Goal: Task Accomplishment & Management: Use online tool/utility

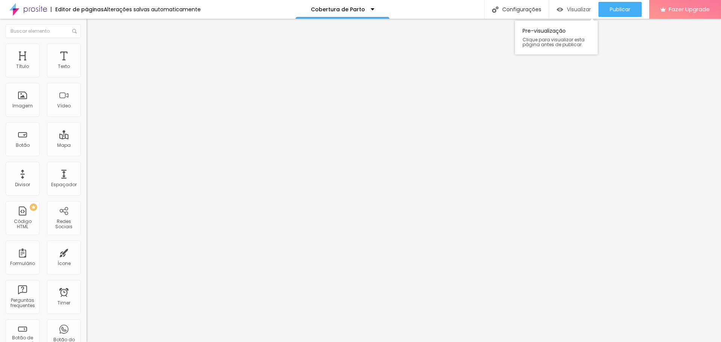
click at [571, 10] on span "Visualizar" at bounding box center [579, 9] width 24 height 6
type input "17"
type input "18"
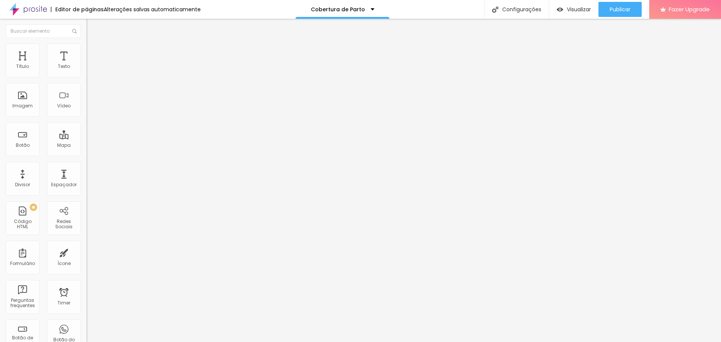
type input "19"
type input "18"
type input "17"
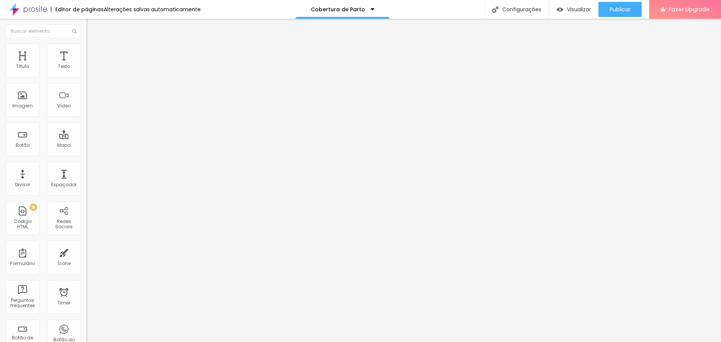
type input "17"
click at [86, 138] on input "range" at bounding box center [110, 141] width 48 height 6
type input "1.1"
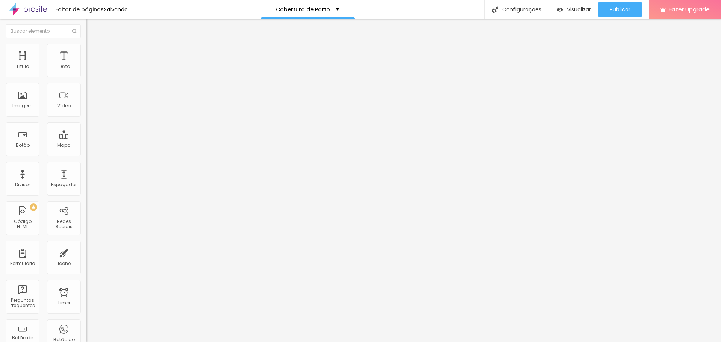
type input "1"
type input "1.1"
type input "1.2"
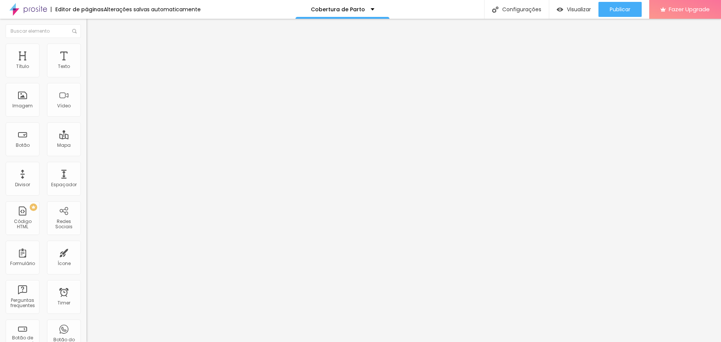
type input "1.2"
type input "1.3"
type input "1.4"
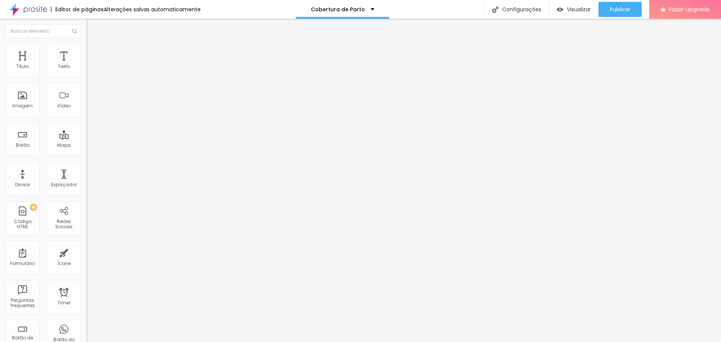
type input "1.5"
type input "1.6"
type input "1.7"
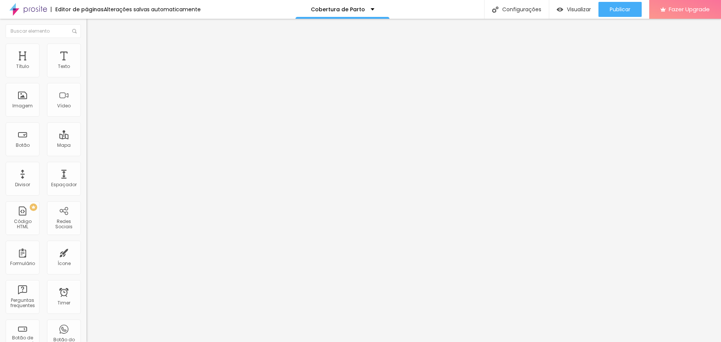
type input "1.7"
type input "1.8"
type input "1.9"
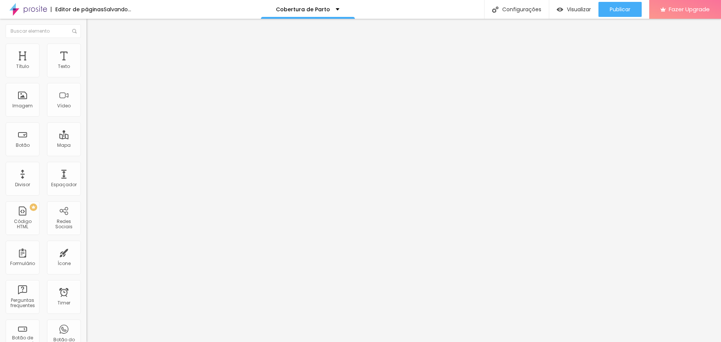
drag, startPoint x: 36, startPoint y: 102, endPoint x: 60, endPoint y: 103, distance: 23.7
type input "1.9"
type input "16"
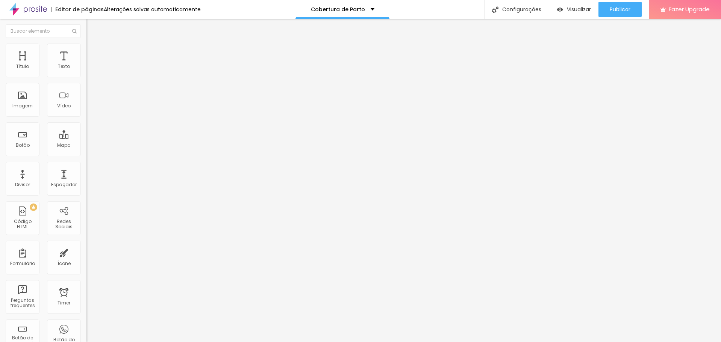
type input "16"
click at [86, 138] on input "range" at bounding box center [110, 141] width 48 height 6
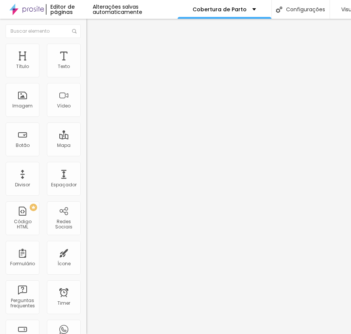
type input "15"
click at [86, 138] on input "range" at bounding box center [110, 141] width 48 height 6
type input "15"
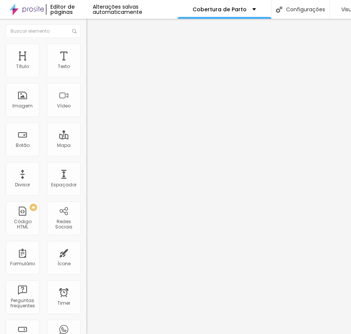
type input "15"
click at [86, 138] on input "range" at bounding box center [110, 141] width 48 height 6
type input "15"
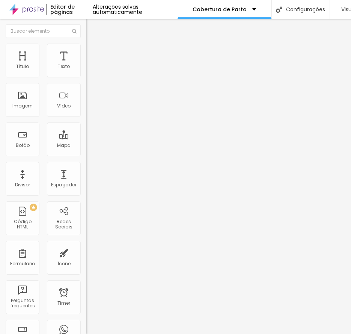
type input "14"
type input "15"
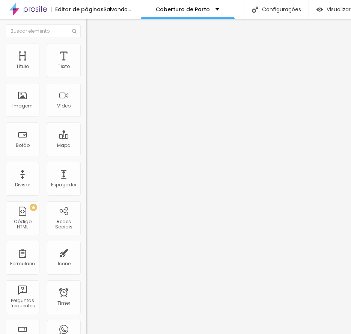
type input "15"
click at [86, 138] on input "range" at bounding box center [110, 141] width 48 height 6
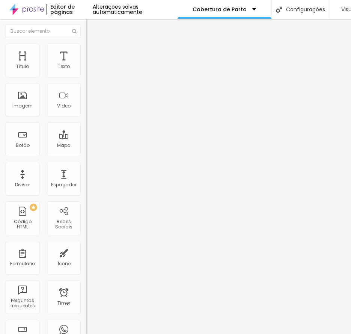
click at [86, 80] on span "Editar perguntas" at bounding box center [107, 76] width 43 height 6
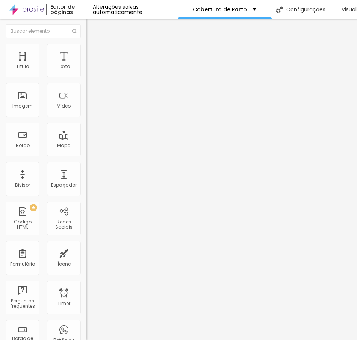
drag, startPoint x: 244, startPoint y: 118, endPoint x: 324, endPoint y: 183, distance: 103.1
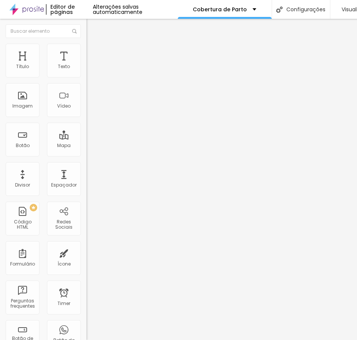
drag, startPoint x: 286, startPoint y: 198, endPoint x: 224, endPoint y: 200, distance: 61.7
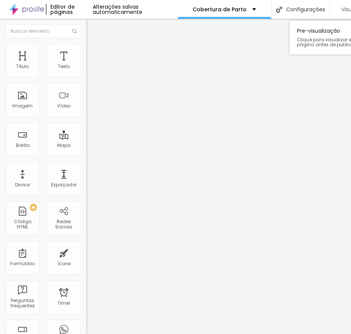
click at [347, 9] on span "Visualizar" at bounding box center [354, 9] width 24 height 6
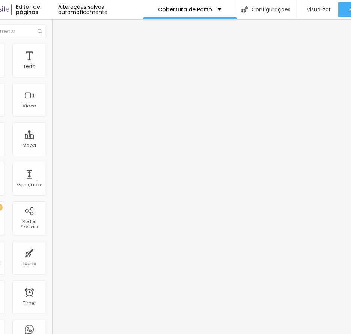
scroll to position [0, 130]
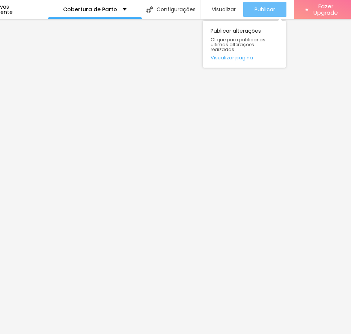
click at [265, 7] on span "Publicar" at bounding box center [265, 9] width 21 height 6
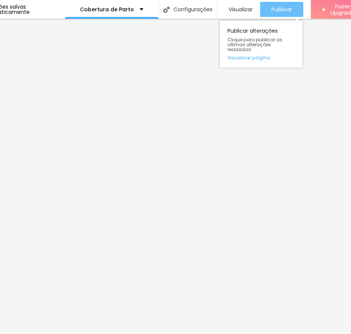
click at [286, 14] on div "Publicar" at bounding box center [282, 9] width 21 height 15
click at [288, 12] on span "Publicar" at bounding box center [282, 9] width 21 height 6
click at [267, 12] on button "Publicar" at bounding box center [281, 9] width 43 height 15
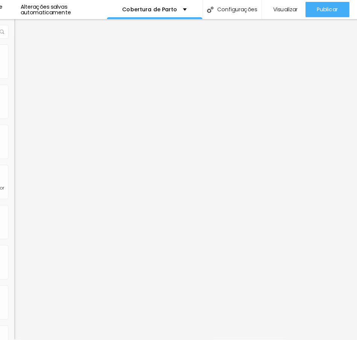
scroll to position [0, 0]
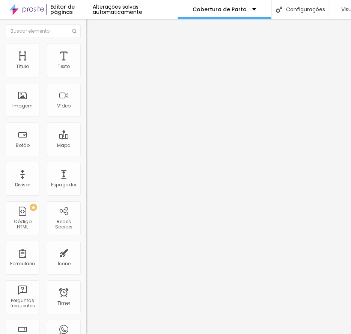
click at [86, 80] on span "Editar perguntas" at bounding box center [107, 76] width 43 height 6
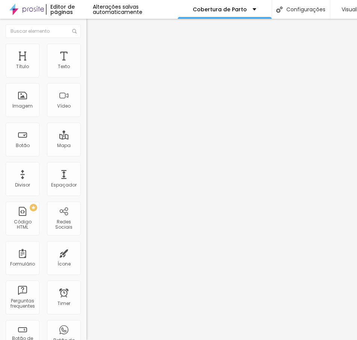
drag, startPoint x: 56, startPoint y: 186, endPoint x: 65, endPoint y: 187, distance: 9.1
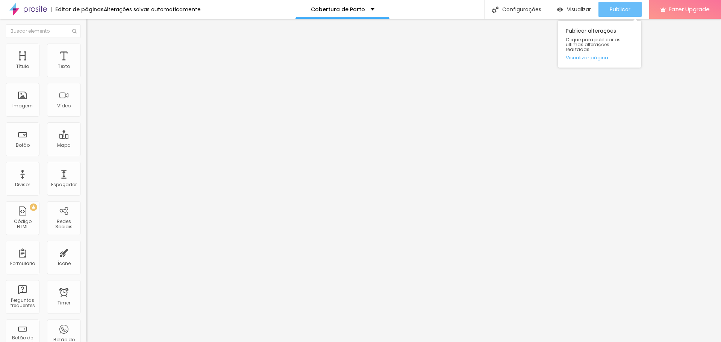
click at [633, 17] on button "Publicar" at bounding box center [619, 9] width 43 height 15
click at [86, 80] on span "Editar perguntas" at bounding box center [107, 76] width 43 height 6
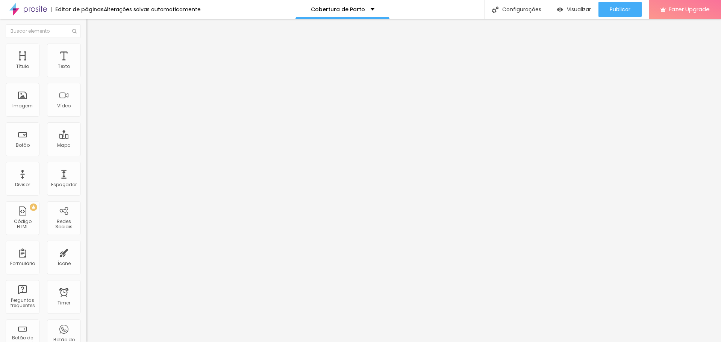
click at [621, 12] on span "Publicar" at bounding box center [620, 9] width 21 height 6
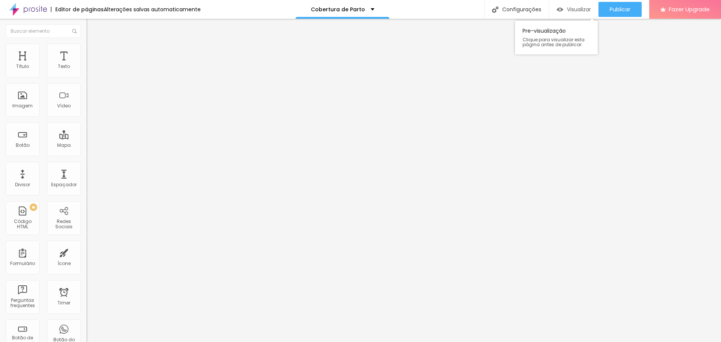
click at [572, 10] on span "Visualizar" at bounding box center [579, 9] width 24 height 6
click at [623, 0] on div "Publicar Publicar alterações Clique para publicar as ultimas alterações reaizad…" at bounding box center [619, 9] width 43 height 19
click at [620, 11] on span "Publicar" at bounding box center [620, 9] width 21 height 6
click at [614, 11] on span "Publicar" at bounding box center [620, 9] width 21 height 6
click at [92, 27] on img "button" at bounding box center [95, 27] width 6 height 6
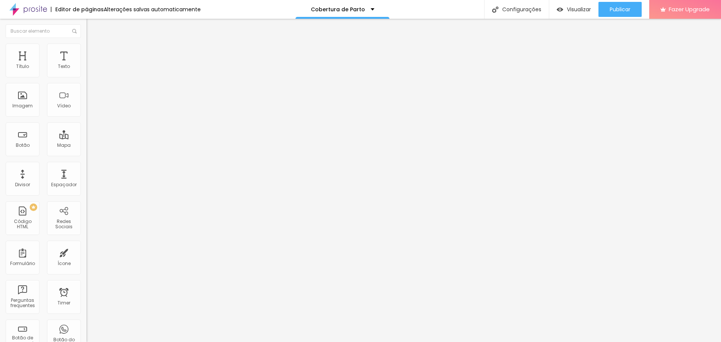
click at [86, 48] on img at bounding box center [89, 47] width 7 height 7
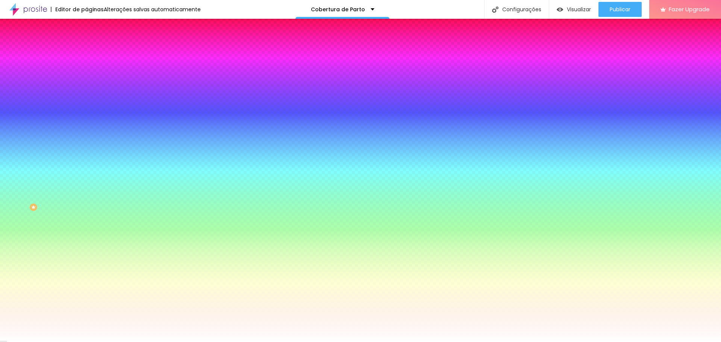
click at [86, 69] on span "Trocar imagem" at bounding box center [106, 66] width 41 height 6
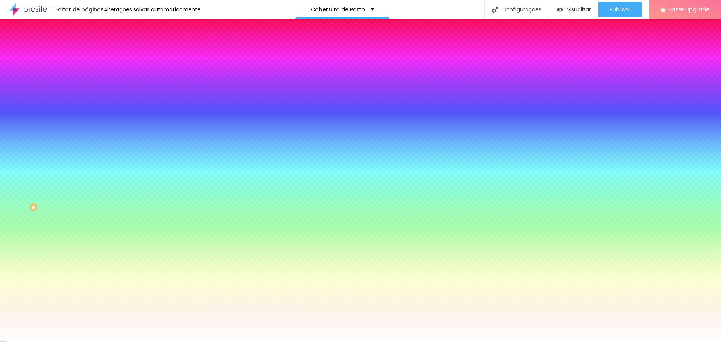
click at [130, 342] on div at bounding box center [360, 347] width 721 height 0
click at [132, 342] on div at bounding box center [360, 347] width 721 height 0
click at [86, 69] on span "Trocar imagem" at bounding box center [106, 66] width 41 height 6
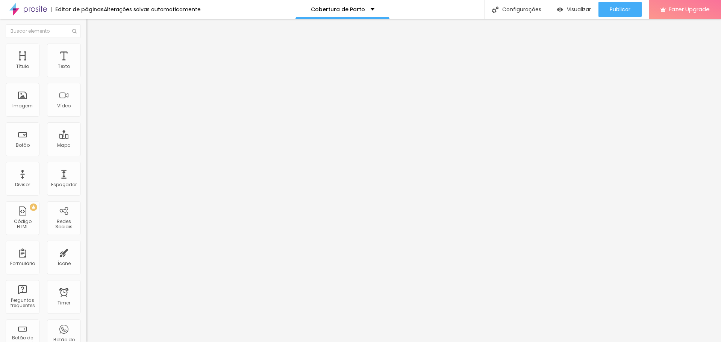
click at [86, 48] on img at bounding box center [89, 47] width 7 height 7
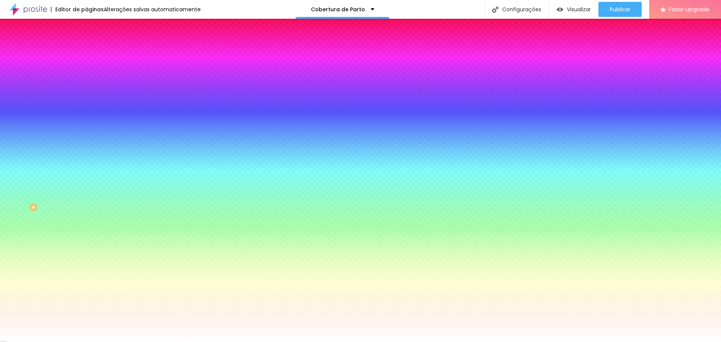
click at [86, 69] on span "Trocar imagem" at bounding box center [106, 66] width 41 height 6
click at [127, 68] on img at bounding box center [129, 65] width 5 height 5
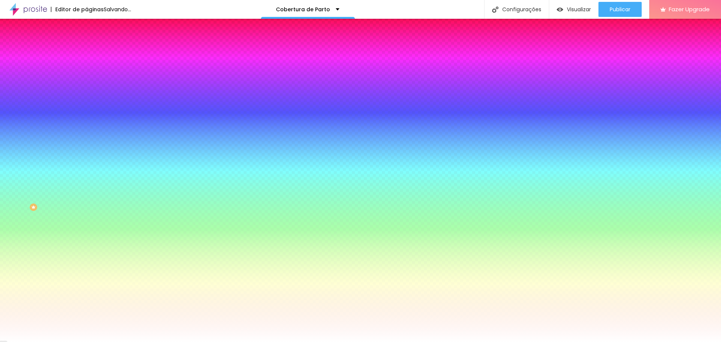
click at [86, 69] on span "Adicionar imagem" at bounding box center [110, 66] width 48 height 6
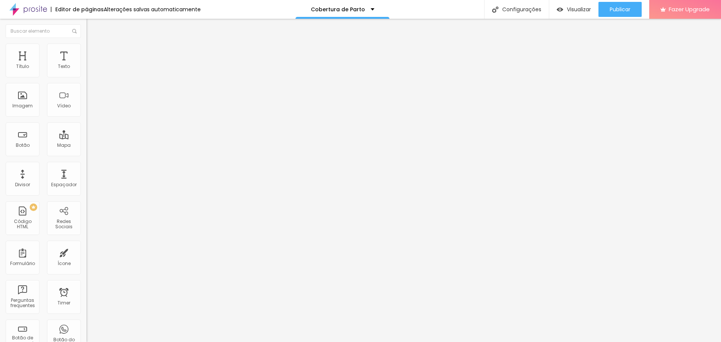
click at [86, 72] on button "button" at bounding box center [91, 68] width 11 height 8
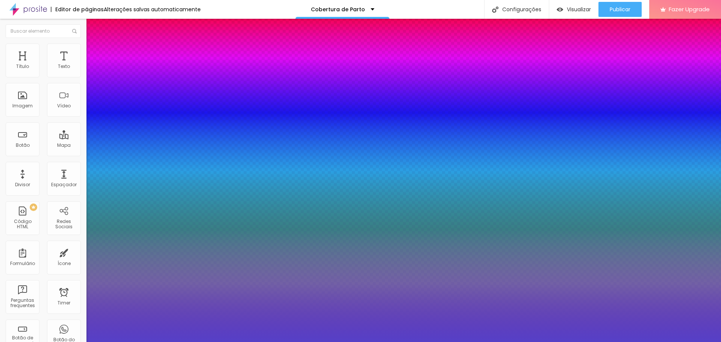
type input "1"
type input "#5640C7"
type input "1"
type input "#5B46C7"
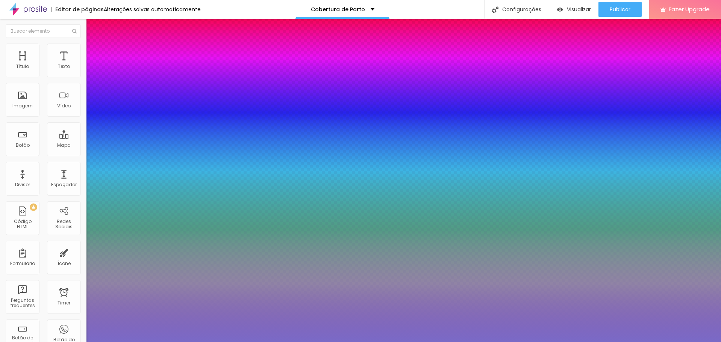
type input "1"
type input "#7A6AC7"
type input "1"
type input "#978DCB"
type input "1"
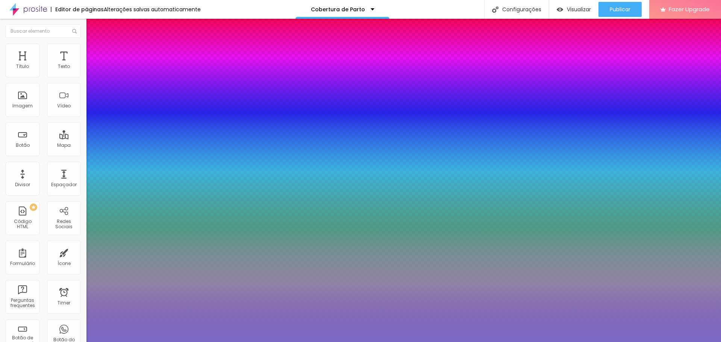
type input "#A9A2D0"
type input "1"
type input "#BCB8D5"
type input "1"
type input "#C7C4DA"
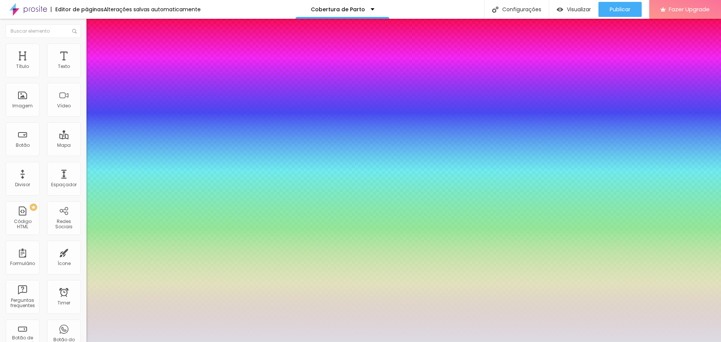
type input "1"
type input "#DDDCE3"
type input "1"
type input "#EDEDED"
type input "1"
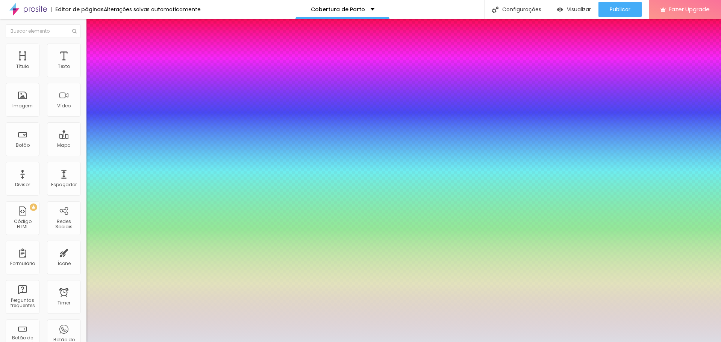
type input "#F5F5F5"
type input "1"
type input "#FFFFFF"
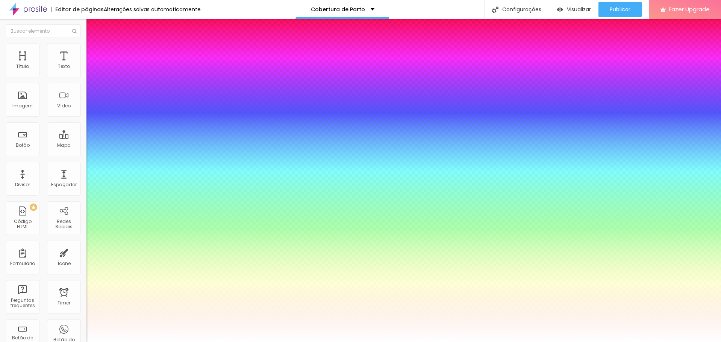
drag, startPoint x: 138, startPoint y: 217, endPoint x: 94, endPoint y: 203, distance: 46.6
type input "1"
type input "14"
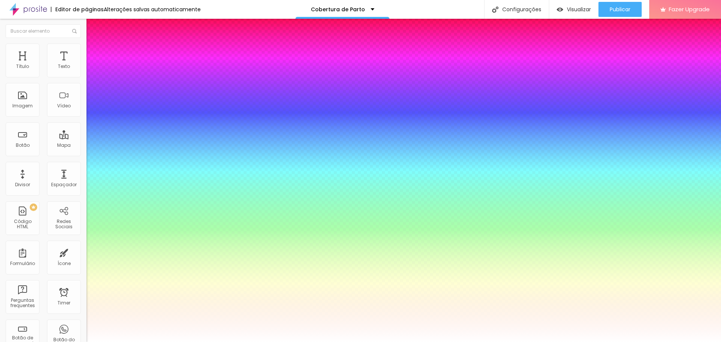
type input "1"
type input "16"
type input "1"
type input "23"
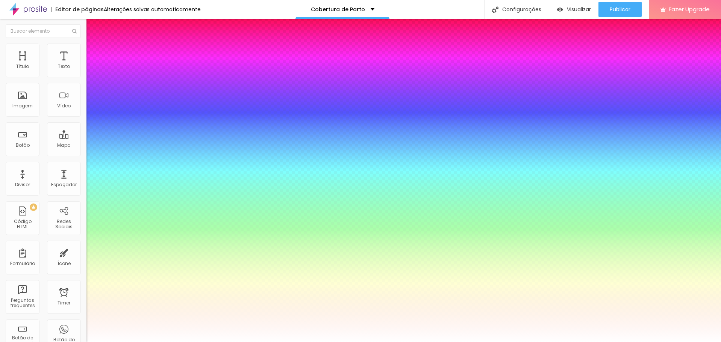
type input "23"
type input "1"
type input "24"
type input "1"
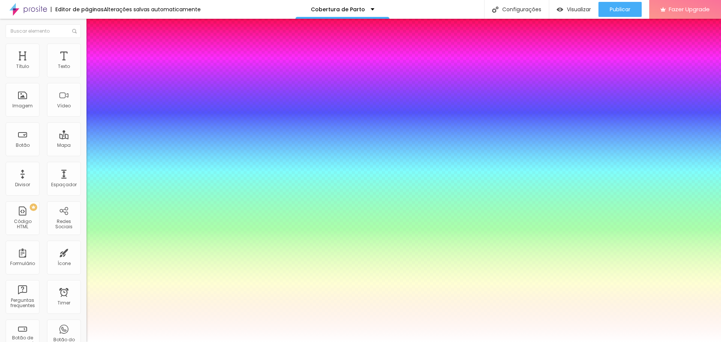
type input "25"
type input "1"
type input "26"
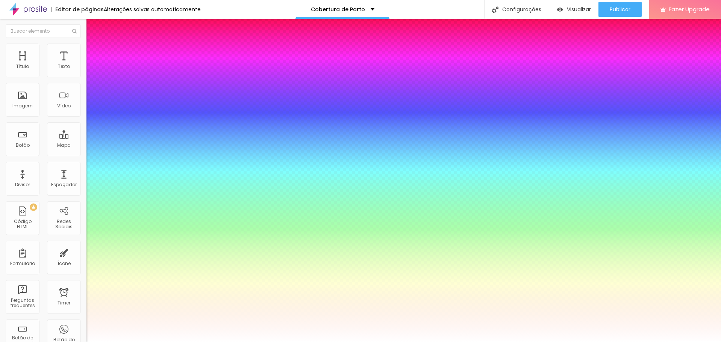
type input "1"
type input "27"
type input "1"
type input "28"
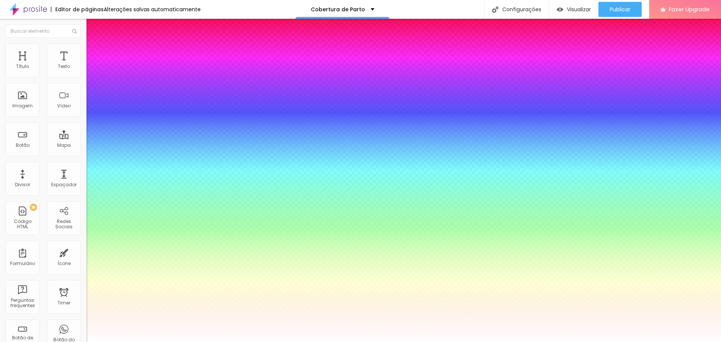
type input "28"
type input "1"
type input "29"
type input "1"
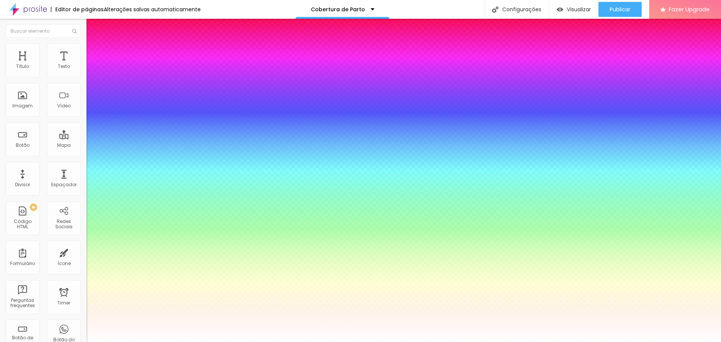
type input "31"
type input "1"
type input "32"
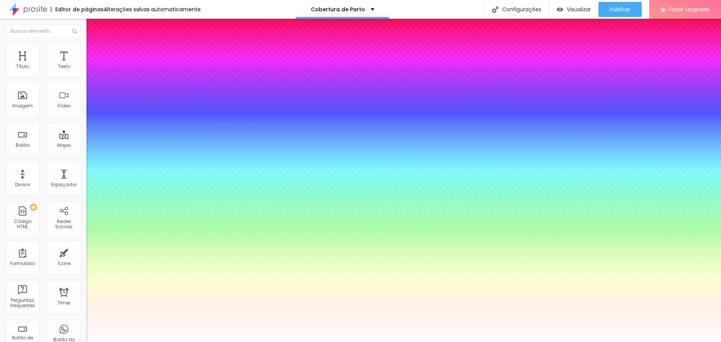
type input "1"
type input "31"
type input "1"
type input "26"
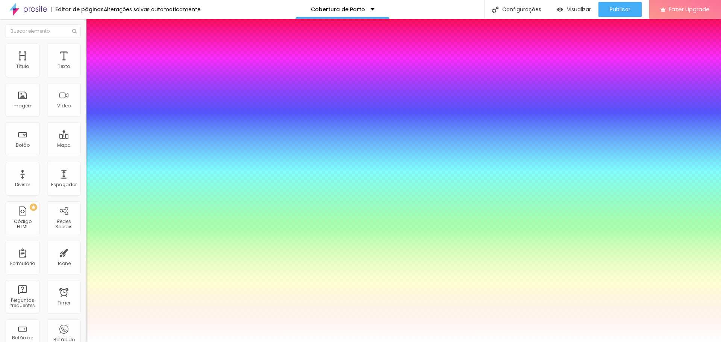
type input "26"
type input "1"
type input "25"
type input "1"
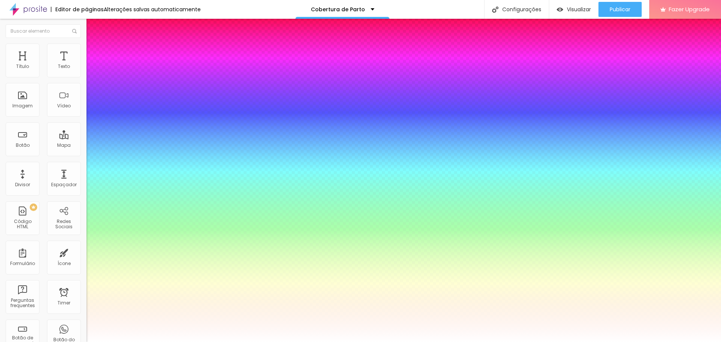
drag, startPoint x: 100, startPoint y: 129, endPoint x: 107, endPoint y: 132, distance: 7.3
type input "25"
click at [348, 342] on div at bounding box center [360, 342] width 721 height 0
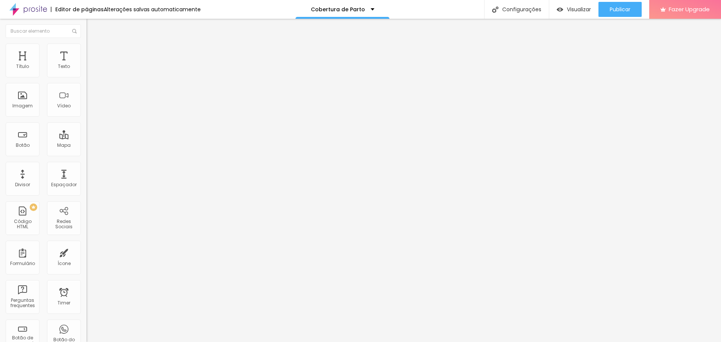
type input "25"
type input "29"
type input "35"
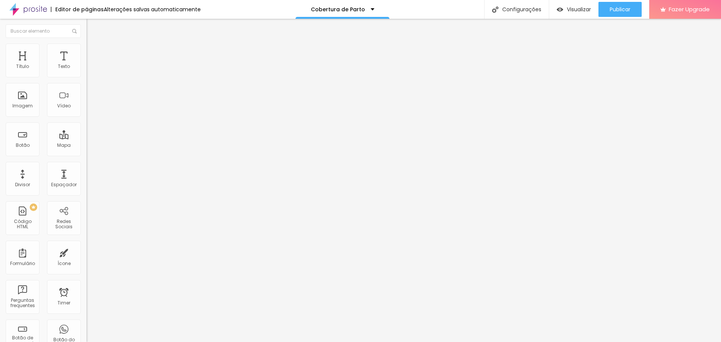
type input "35"
type input "37"
type input "39"
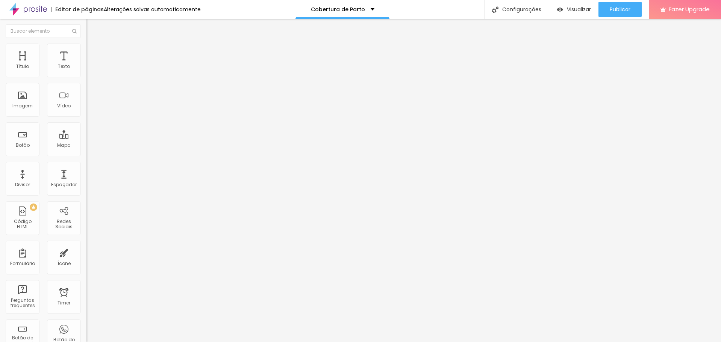
type input "40"
type input "42"
type input "43"
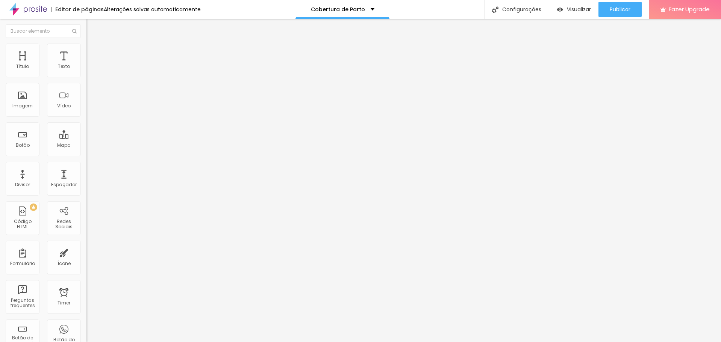
type input "43"
type input "44"
type input "45"
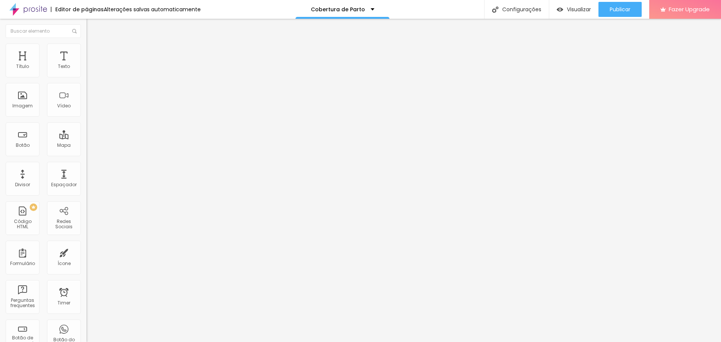
type input "46"
type input "47"
type input "48"
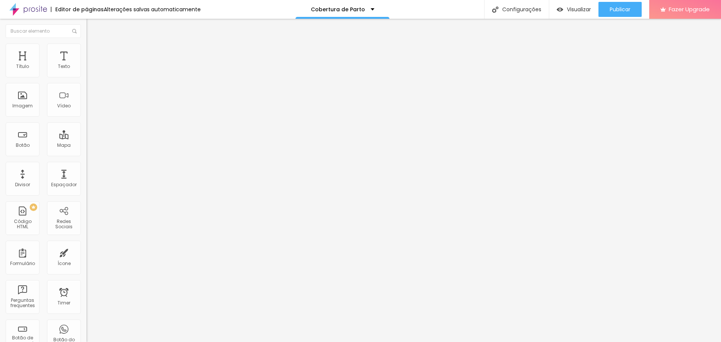
type input "48"
type input "49"
drag, startPoint x: 23, startPoint y: 159, endPoint x: 36, endPoint y: 160, distance: 13.2
type input "49"
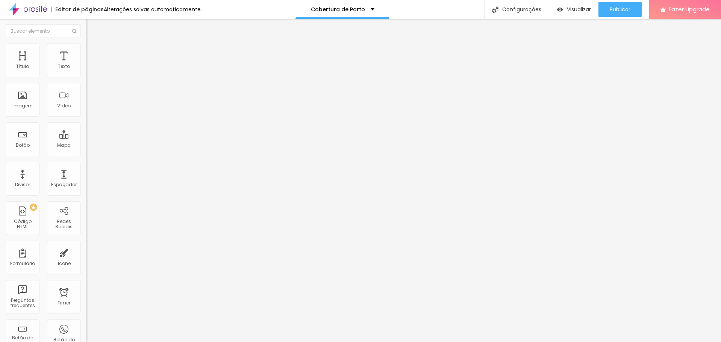
click at [86, 177] on input "range" at bounding box center [110, 180] width 48 height 6
click at [93, 52] on span "Avançado" at bounding box center [105, 48] width 25 height 6
click at [86, 44] on li "Estilo" at bounding box center [129, 40] width 86 height 8
click at [86, 50] on li "Avançado" at bounding box center [129, 48] width 86 height 8
click at [93, 44] on span "Estilo" at bounding box center [99, 41] width 12 height 6
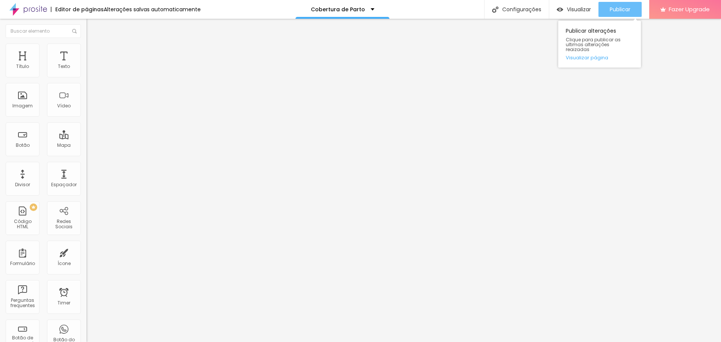
click at [626, 9] on span "Publicar" at bounding box center [620, 9] width 21 height 6
click at [86, 68] on span "Encaixotado" at bounding box center [100, 65] width 29 height 6
click at [86, 80] on span "Completo" at bounding box center [97, 77] width 23 height 6
click at [86, 73] on span "Encaixotado" at bounding box center [100, 70] width 29 height 6
click at [93, 51] on span "Estilo" at bounding box center [99, 48] width 12 height 6
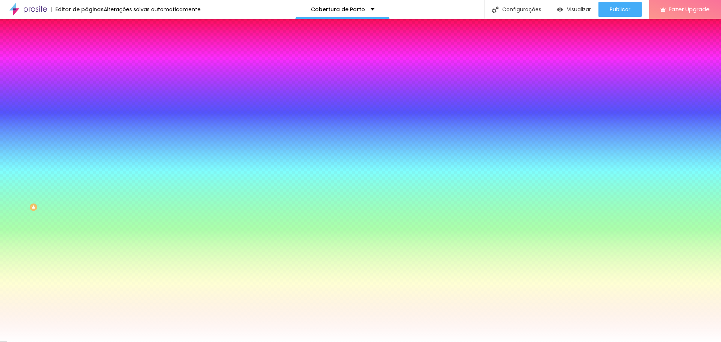
click at [86, 51] on li "Avançado" at bounding box center [129, 55] width 86 height 8
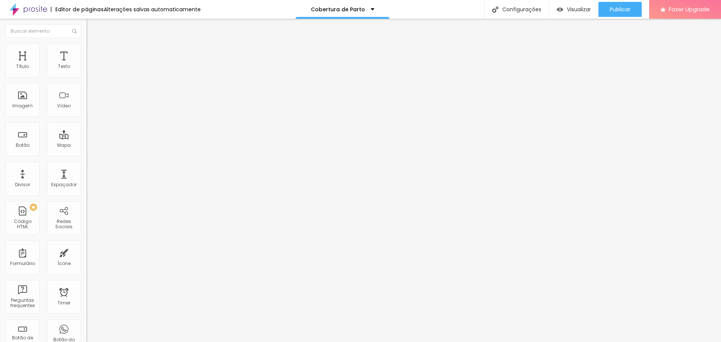
click at [93, 52] on span "Estilo" at bounding box center [99, 48] width 12 height 6
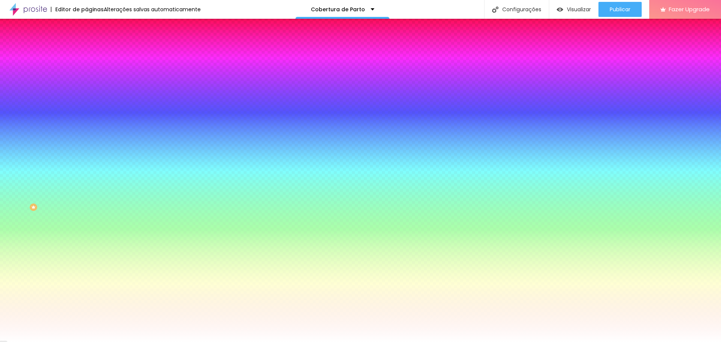
click at [86, 44] on li "Conteúdo" at bounding box center [129, 40] width 86 height 8
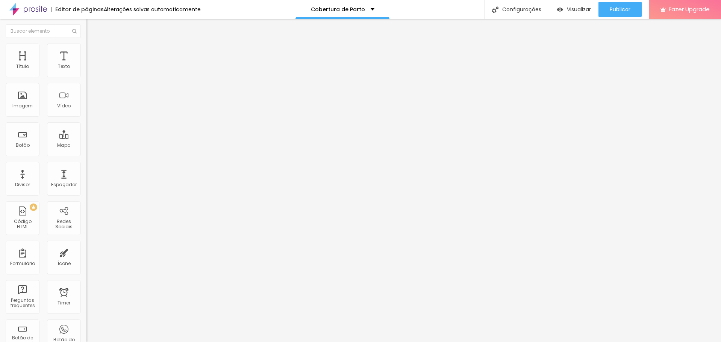
click at [86, 50] on ul "Conteúdo Estilo Avançado" at bounding box center [129, 47] width 86 height 23
click at [93, 50] on span "Estilo" at bounding box center [99, 48] width 12 height 6
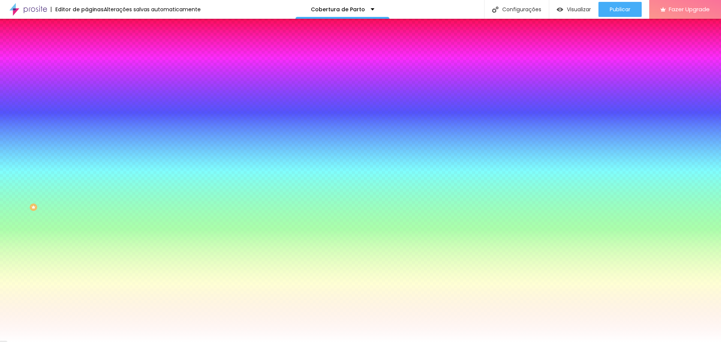
click at [86, 78] on span "Nenhum" at bounding box center [96, 75] width 20 height 6
click at [86, 90] on span "Parallax" at bounding box center [95, 86] width 18 height 6
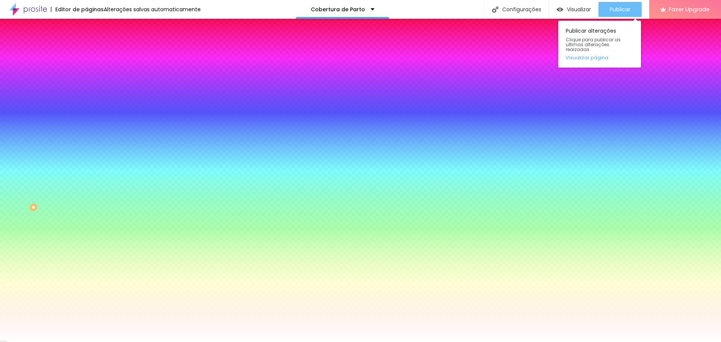
click at [621, 14] on div "Publicar" at bounding box center [620, 9] width 21 height 15
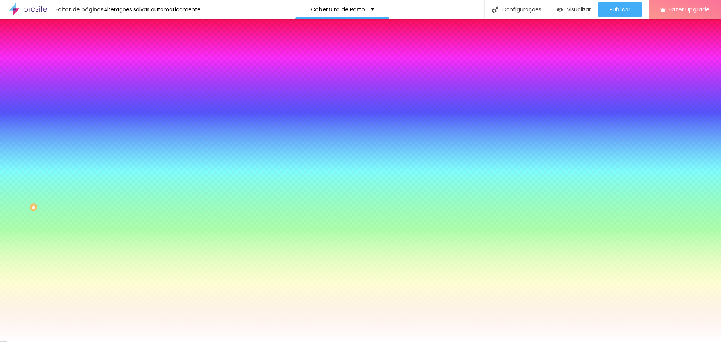
click at [92, 26] on div "Editar Seção" at bounding box center [114, 27] width 44 height 6
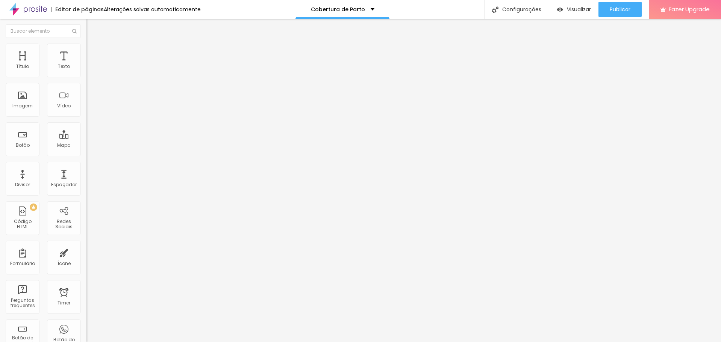
click at [86, 111] on button "button" at bounding box center [91, 107] width 11 height 8
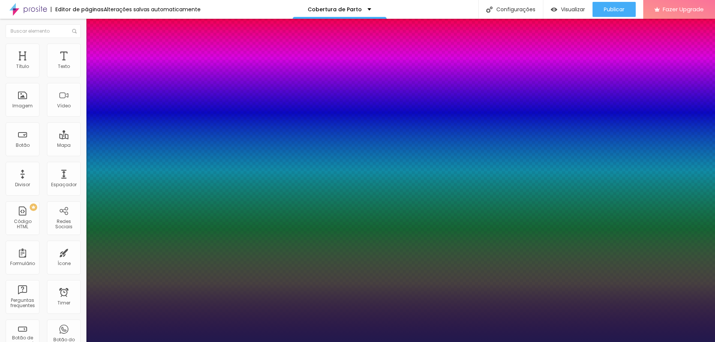
type input "1"
click at [360, 342] on div at bounding box center [357, 342] width 715 height 0
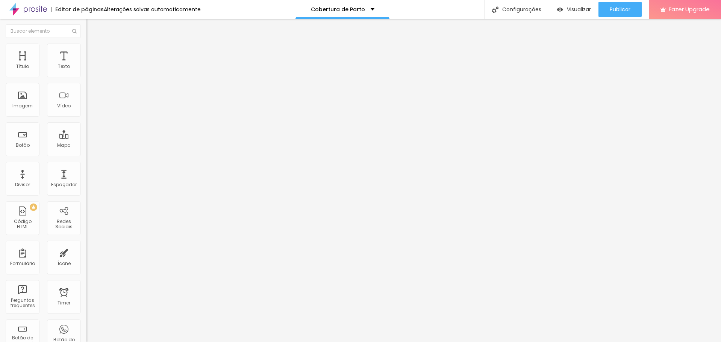
click at [86, 111] on button "button" at bounding box center [91, 107] width 11 height 8
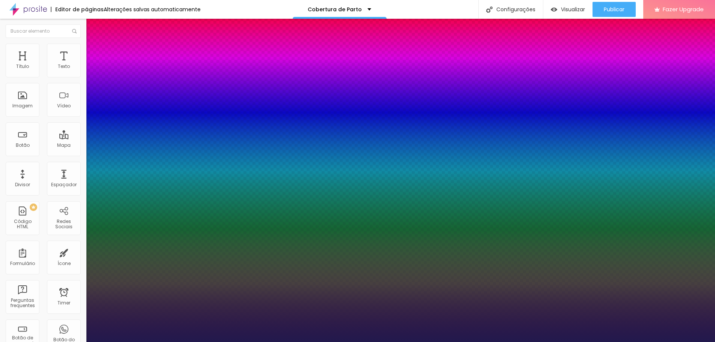
type input "1"
click at [194, 342] on div at bounding box center [357, 342] width 715 height 0
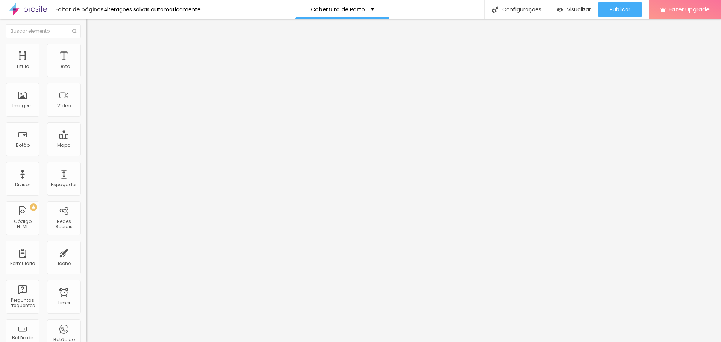
click at [86, 50] on li "Avançado" at bounding box center [129, 48] width 86 height 8
click at [93, 44] on span "Estilo" at bounding box center [99, 41] width 12 height 6
click at [89, 109] on icon "button" at bounding box center [91, 106] width 5 height 5
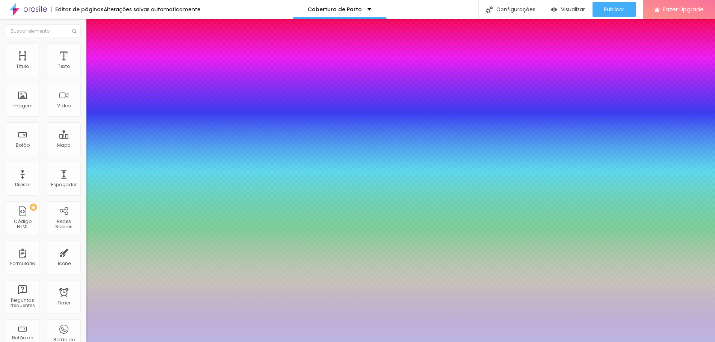
type input "1"
type input "#BDB6E3"
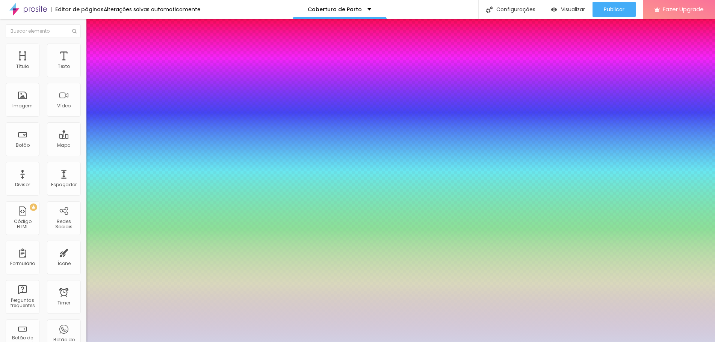
type input "1"
type input "#C2BDE3"
type input "1"
type input "#D2D0E3"
type input "1"
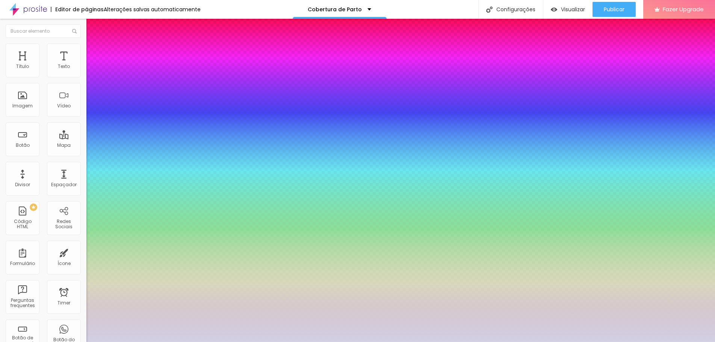
type input "#E0DFE4"
type input "1"
type input "#E6E6E6"
type input "1"
type input "#E9E9E9"
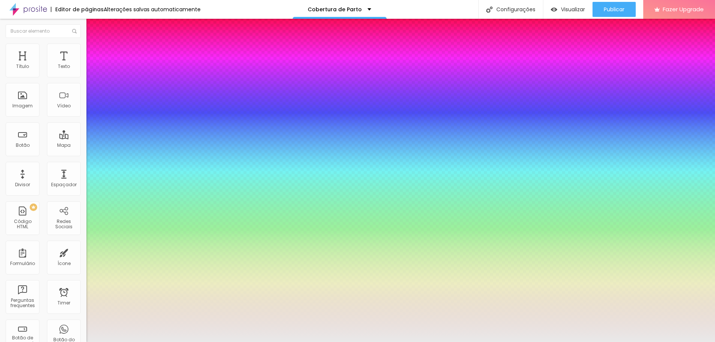
type input "1"
type input "#EDEDED"
type input "1"
type input "#F2F2F2"
type input "1"
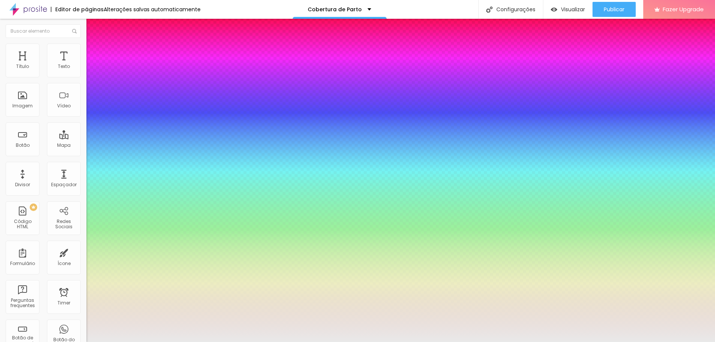
type input "#FEFEFE"
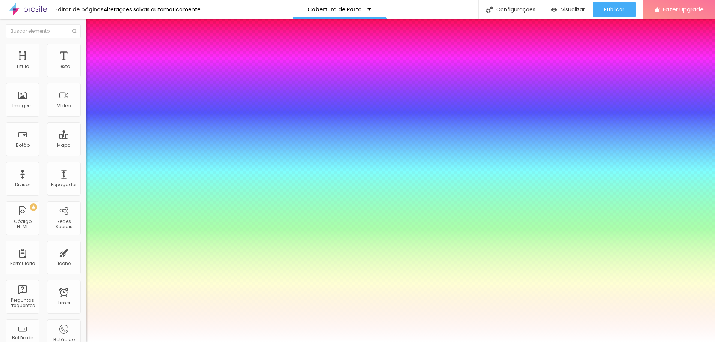
type input "1"
type input "#FFFFFF"
drag, startPoint x: 114, startPoint y: 295, endPoint x: 95, endPoint y: 285, distance: 21.4
type input "1"
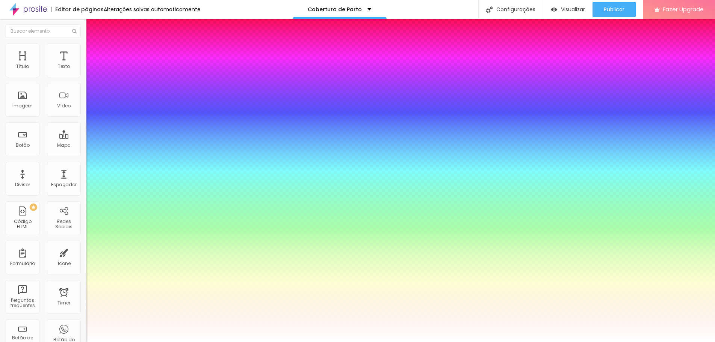
type input "17"
type input "1"
type input "24"
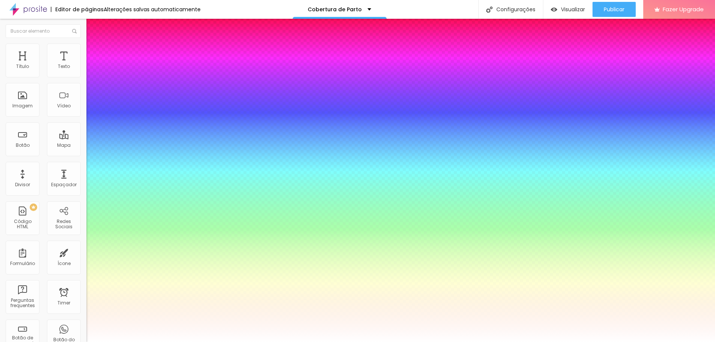
type input "1"
type input "26"
type input "1"
type input "27"
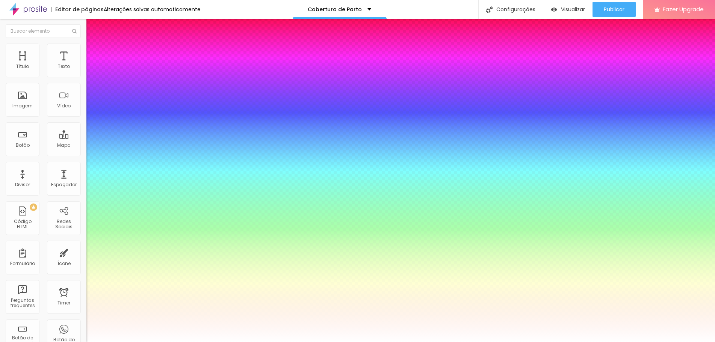
type input "27"
type input "1"
type input "29"
type input "1"
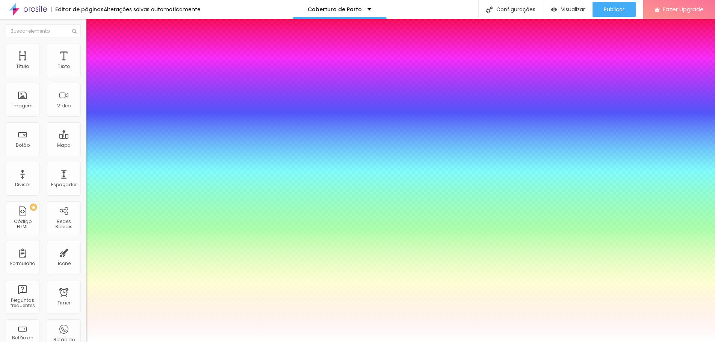
type input "30"
type input "1"
type input "31"
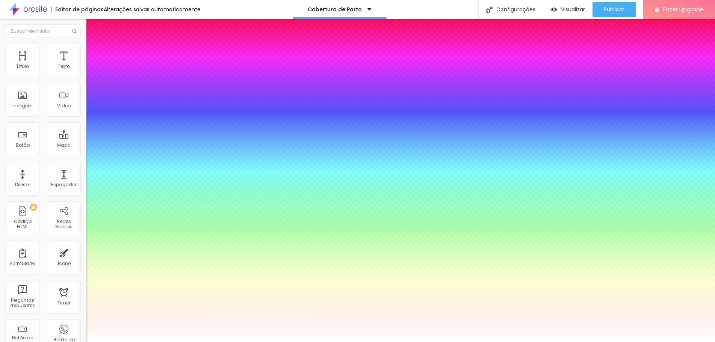
type input "1"
type input "32"
type input "1"
type input "34"
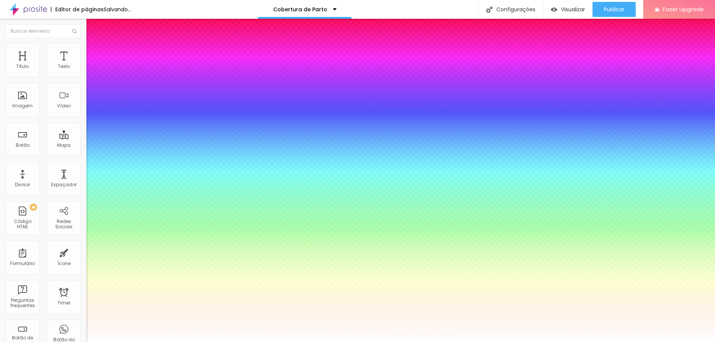
type input "34"
type input "1"
type input "36"
type input "1"
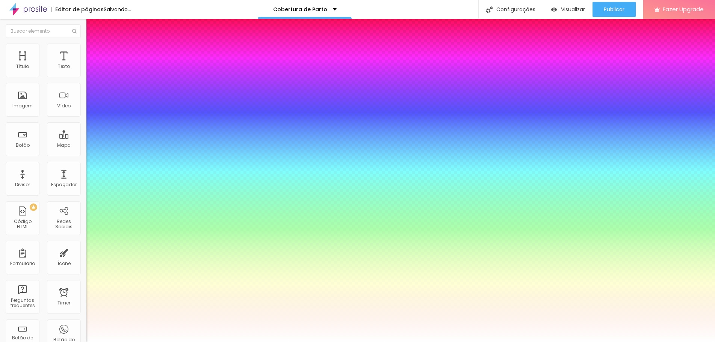
type input "39"
type input "1"
type input "40"
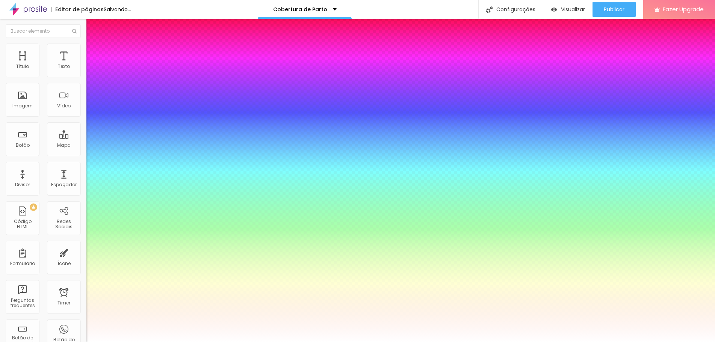
type input "1"
type input "41"
type input "1"
type input "43"
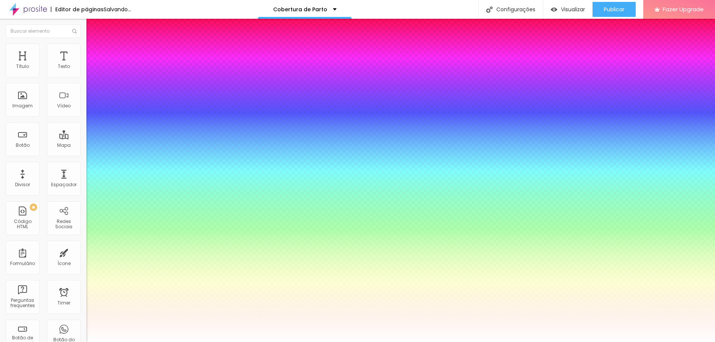
type input "43"
type input "1"
type input "44"
type input "1"
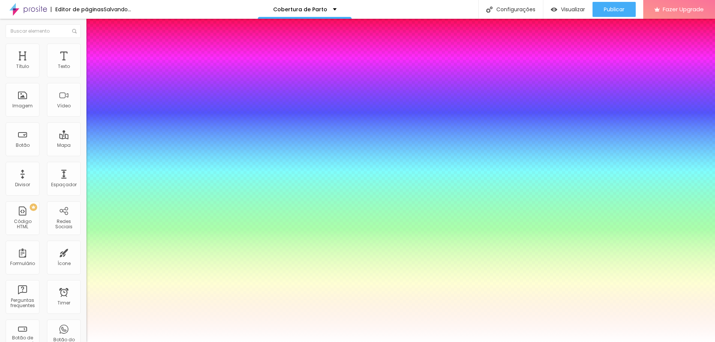
type input "45"
type input "1"
type input "48"
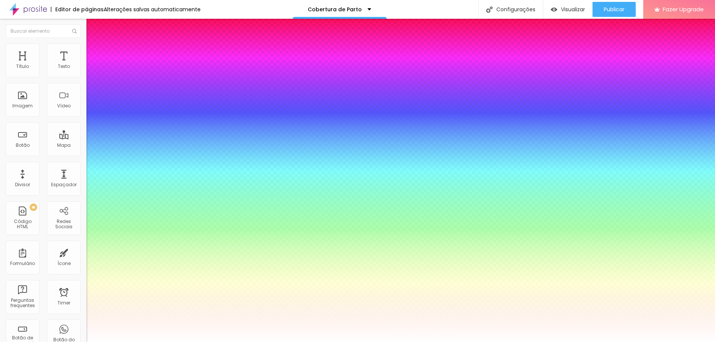
type input "1"
drag, startPoint x: 101, startPoint y: 212, endPoint x: 120, endPoint y: 210, distance: 18.9
type input "48"
type input "1"
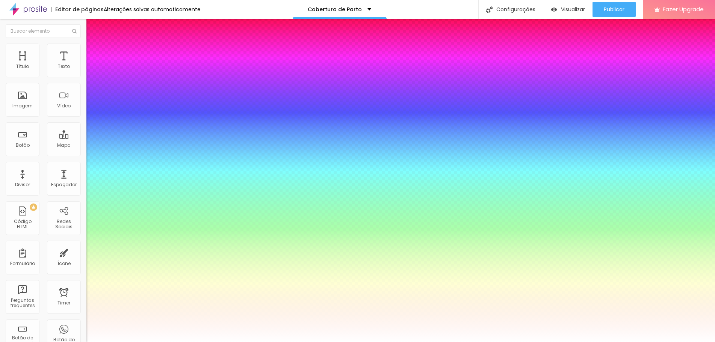
click at [290, 342] on div at bounding box center [357, 342] width 715 height 0
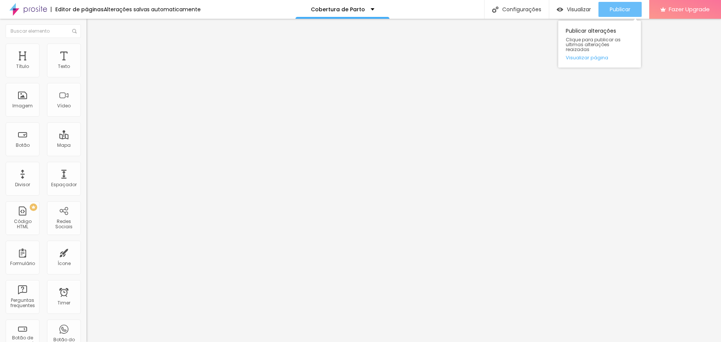
click at [625, 10] on span "Publicar" at bounding box center [620, 9] width 21 height 6
click at [93, 52] on span "Avançado" at bounding box center [105, 48] width 25 height 6
click at [86, 43] on img at bounding box center [89, 39] width 7 height 7
click at [86, 44] on li "Avançado" at bounding box center [129, 48] width 86 height 8
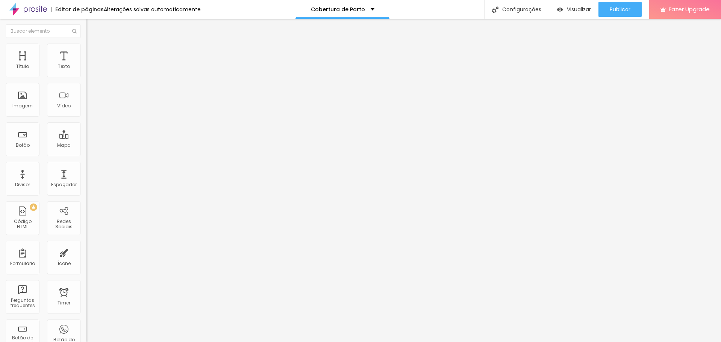
click at [625, 9] on span "Publicar" at bounding box center [620, 9] width 21 height 6
click at [614, 6] on span "Publicar" at bounding box center [620, 9] width 21 height 6
click at [86, 68] on span "Encaixotado" at bounding box center [100, 65] width 29 height 6
click at [86, 80] on span "Completo" at bounding box center [97, 77] width 23 height 6
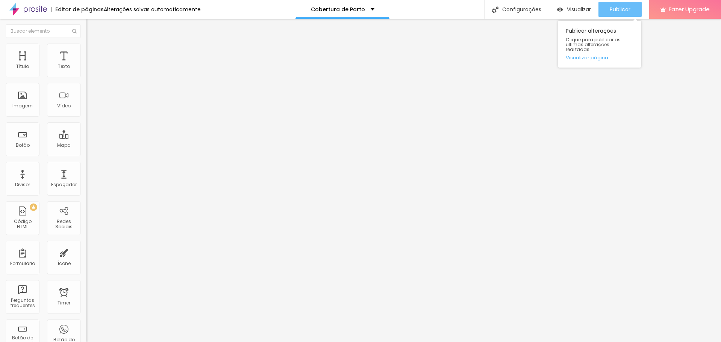
click at [617, 9] on span "Publicar" at bounding box center [620, 9] width 21 height 6
click at [86, 51] on img at bounding box center [89, 54] width 7 height 7
click at [86, 323] on div at bounding box center [129, 323] width 86 height 0
click at [86, 51] on li "Avançado" at bounding box center [129, 55] width 86 height 8
click at [86, 323] on div at bounding box center [129, 323] width 86 height 0
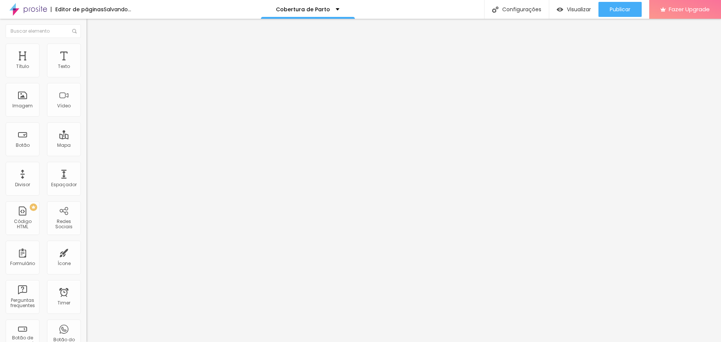
click at [92, 30] on div "Editar Seção" at bounding box center [114, 27] width 44 height 6
click at [86, 47] on img at bounding box center [89, 47] width 7 height 7
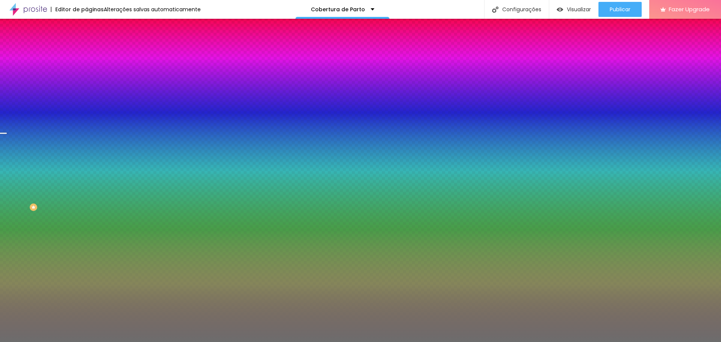
click at [86, 69] on span "Trocar imagem" at bounding box center [106, 66] width 41 height 6
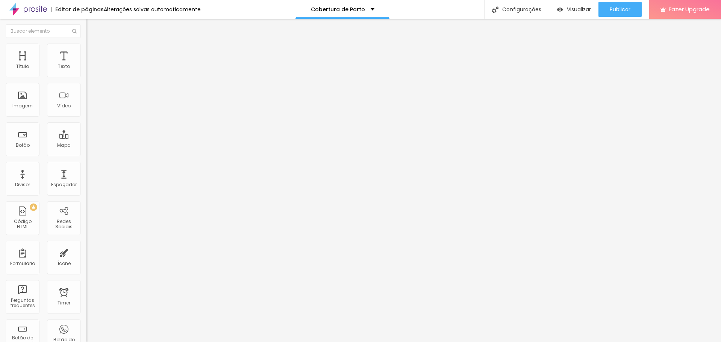
click at [86, 44] on img at bounding box center [89, 47] width 7 height 7
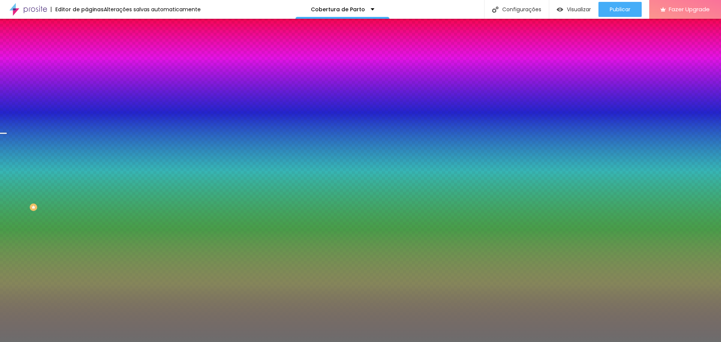
click at [86, 69] on span "Trocar imagem" at bounding box center [106, 66] width 41 height 6
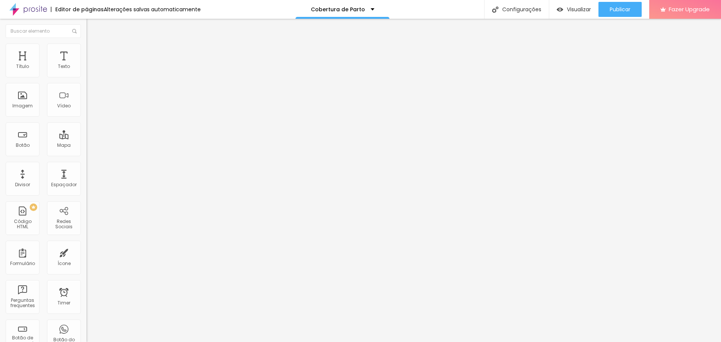
click at [86, 51] on img at bounding box center [89, 54] width 7 height 7
click at [86, 323] on div at bounding box center [129, 323] width 86 height 0
click at [86, 328] on div at bounding box center [129, 328] width 86 height 0
click at [86, 332] on div at bounding box center [129, 332] width 86 height 0
type input "26"
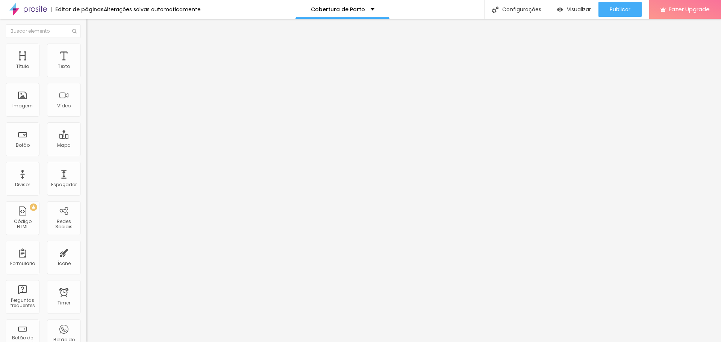
type input "26"
type input "20"
type input "14"
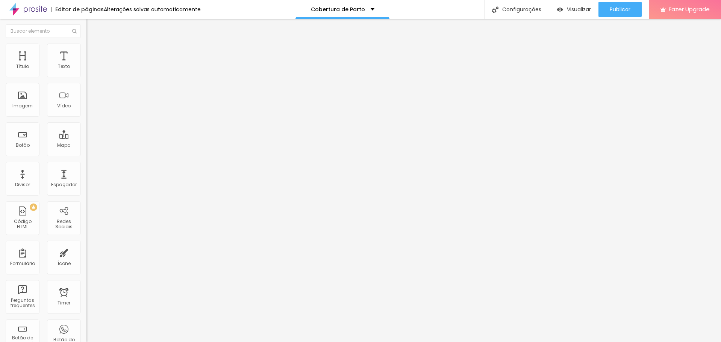
type input "25"
type input "28"
type input "29"
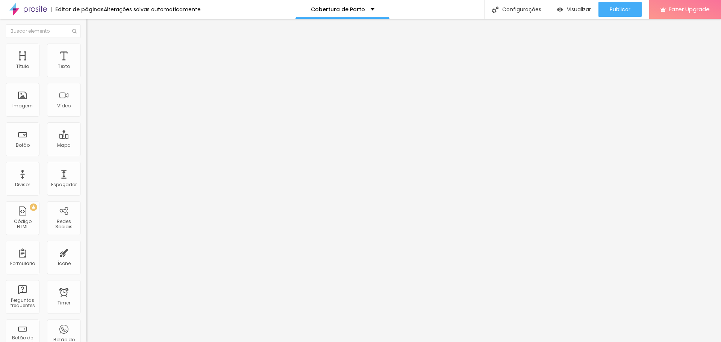
type input "29"
click at [86, 177] on input "range" at bounding box center [110, 180] width 48 height 6
type input "30"
type input "29"
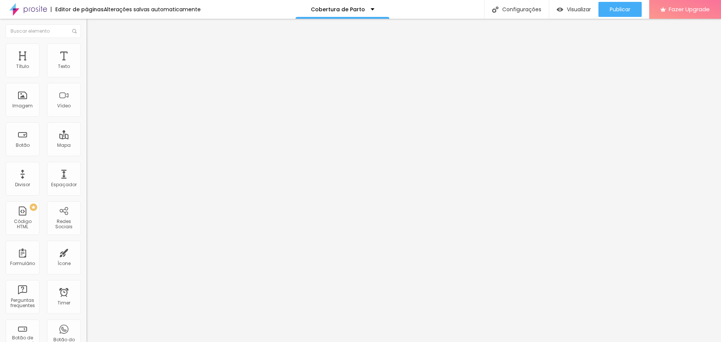
type input "29"
type input "27"
type input "28"
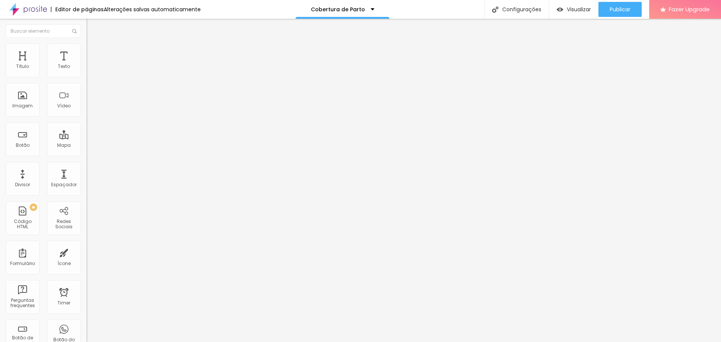
type input "29"
type input "30"
type input "31"
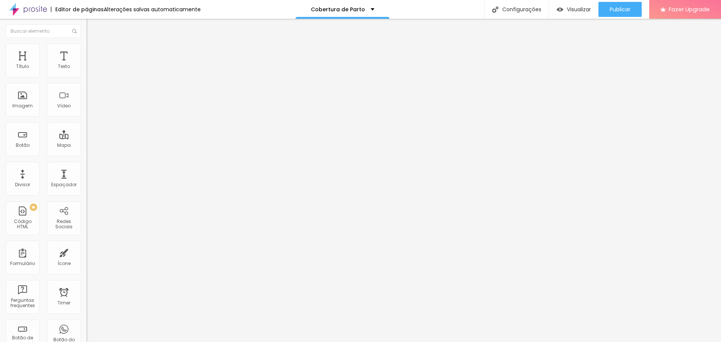
type input "31"
type input "32"
type input "33"
click at [86, 177] on input "range" at bounding box center [110, 180] width 48 height 6
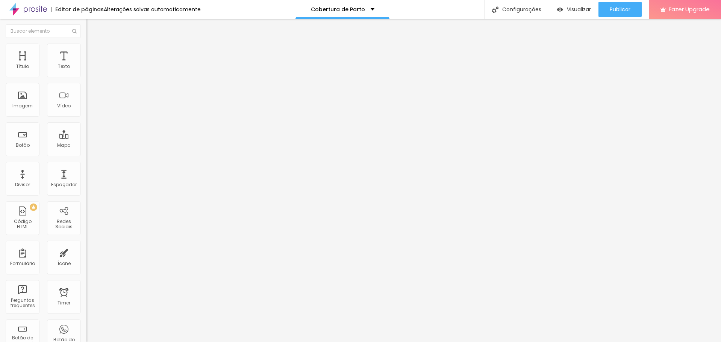
click at [86, 177] on input "range" at bounding box center [110, 180] width 48 height 6
click at [616, 11] on span "Publicar" at bounding box center [620, 9] width 21 height 6
